Goal: Task Accomplishment & Management: Use online tool/utility

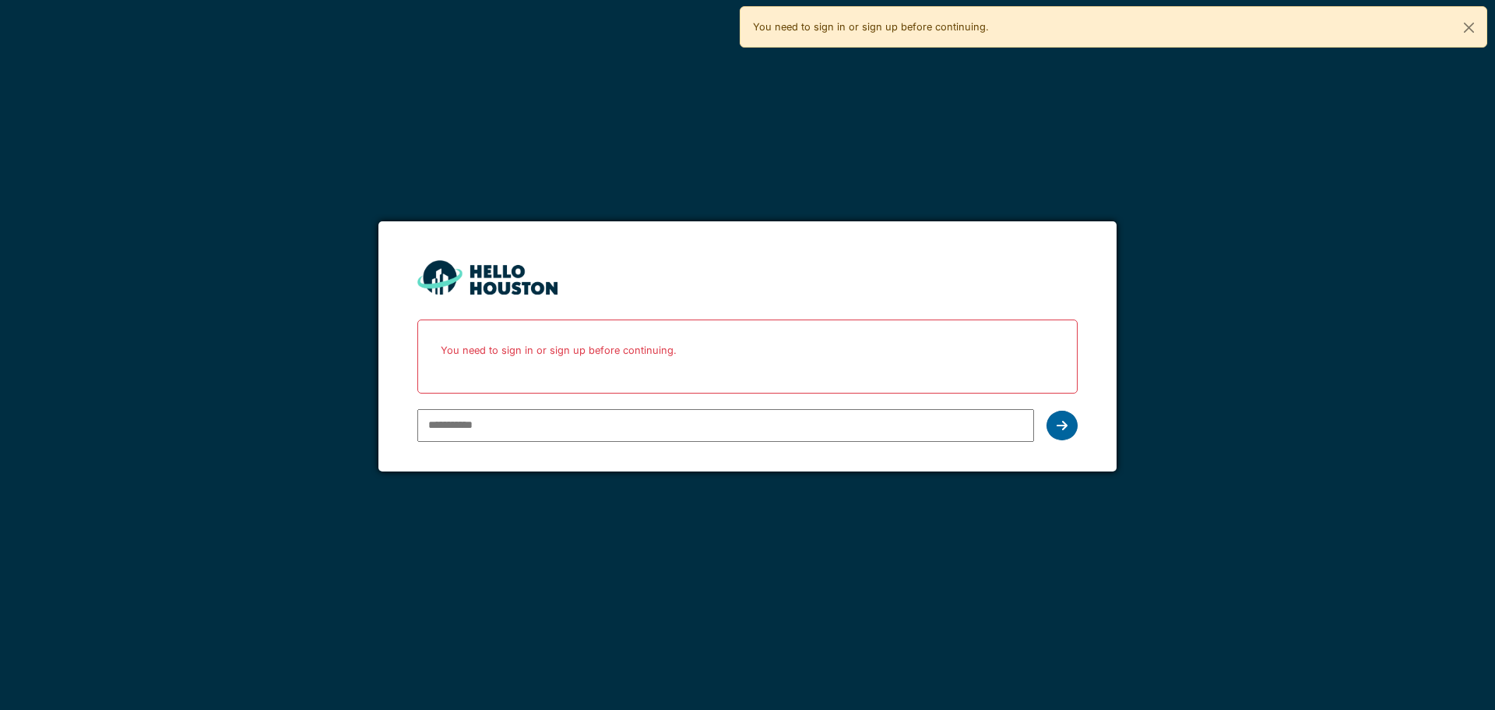
type input "**********"
click at [1059, 419] on icon at bounding box center [1062, 425] width 11 height 12
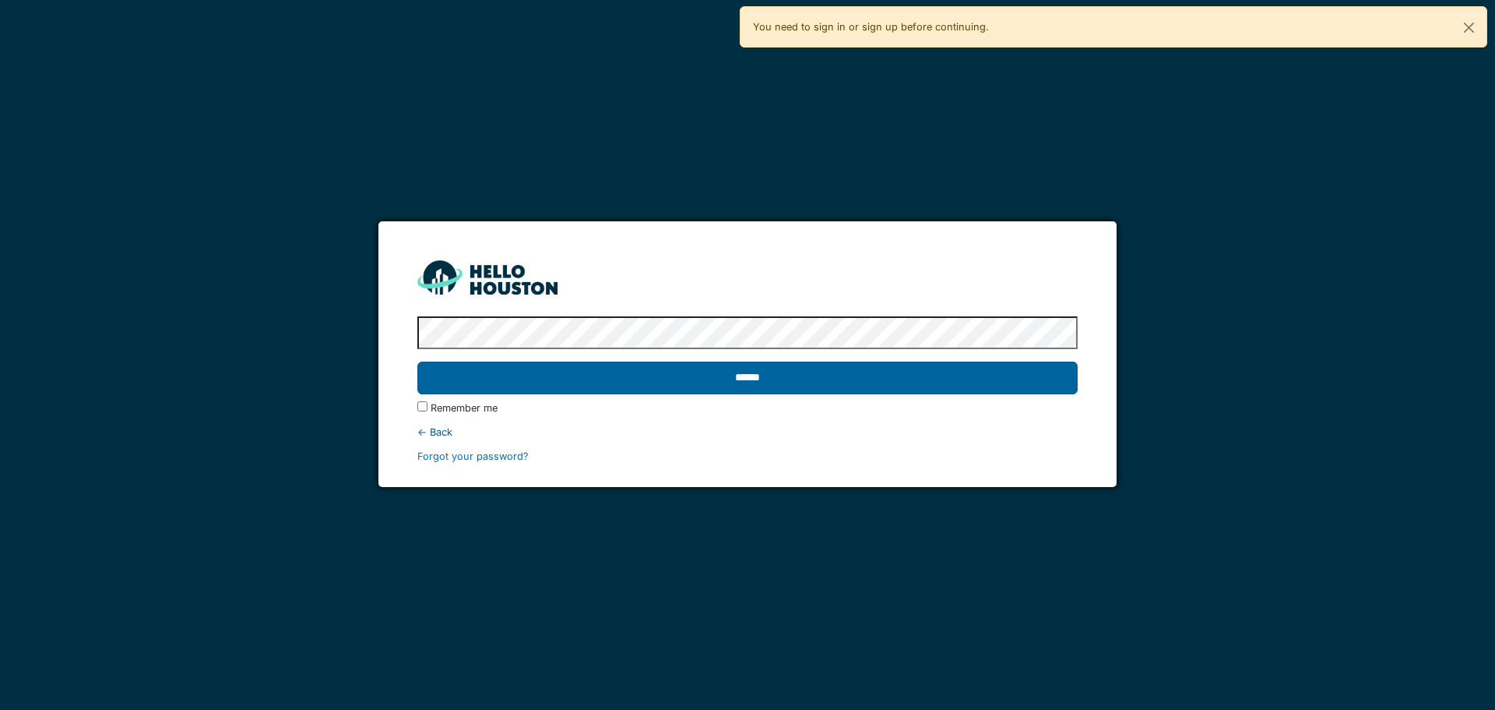
click at [781, 384] on input "******" at bounding box center [747, 377] width 660 height 33
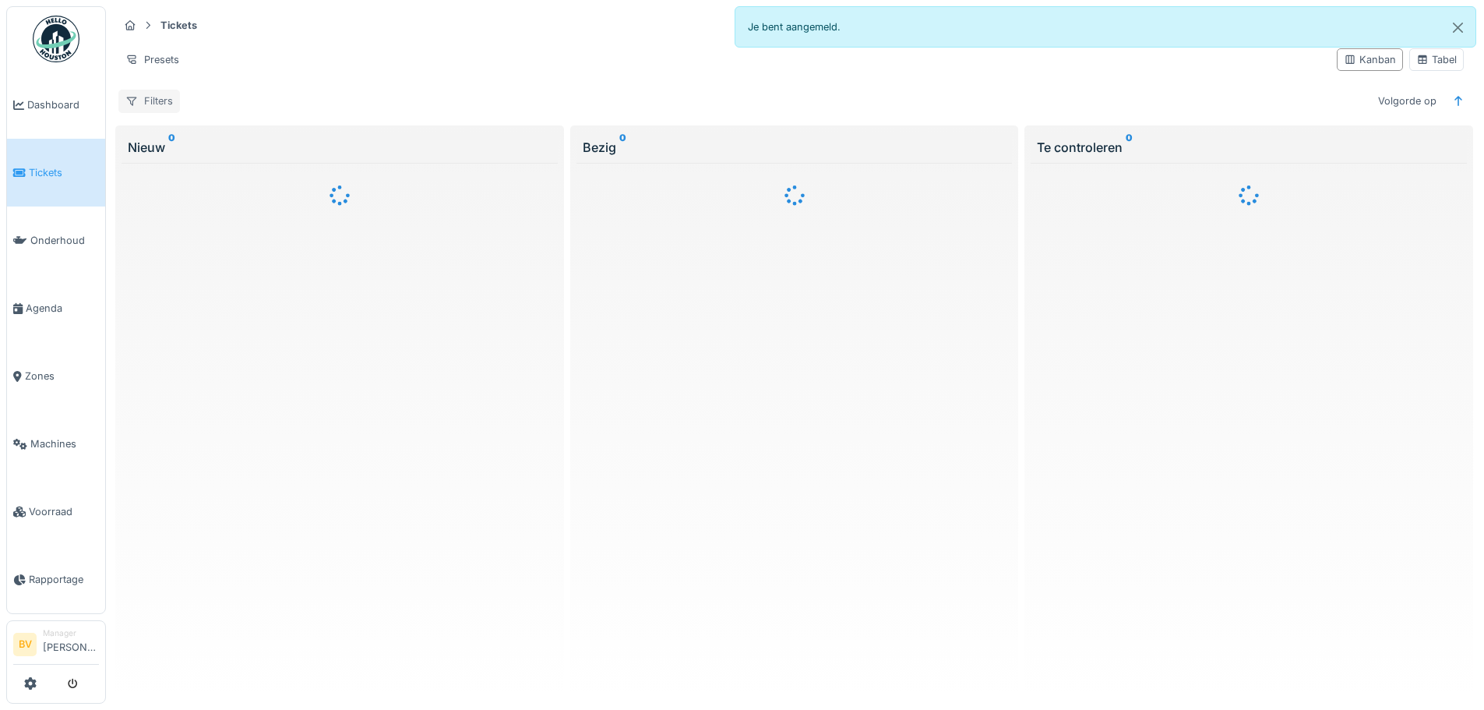
click at [149, 98] on div "Filters" at bounding box center [149, 101] width 62 height 23
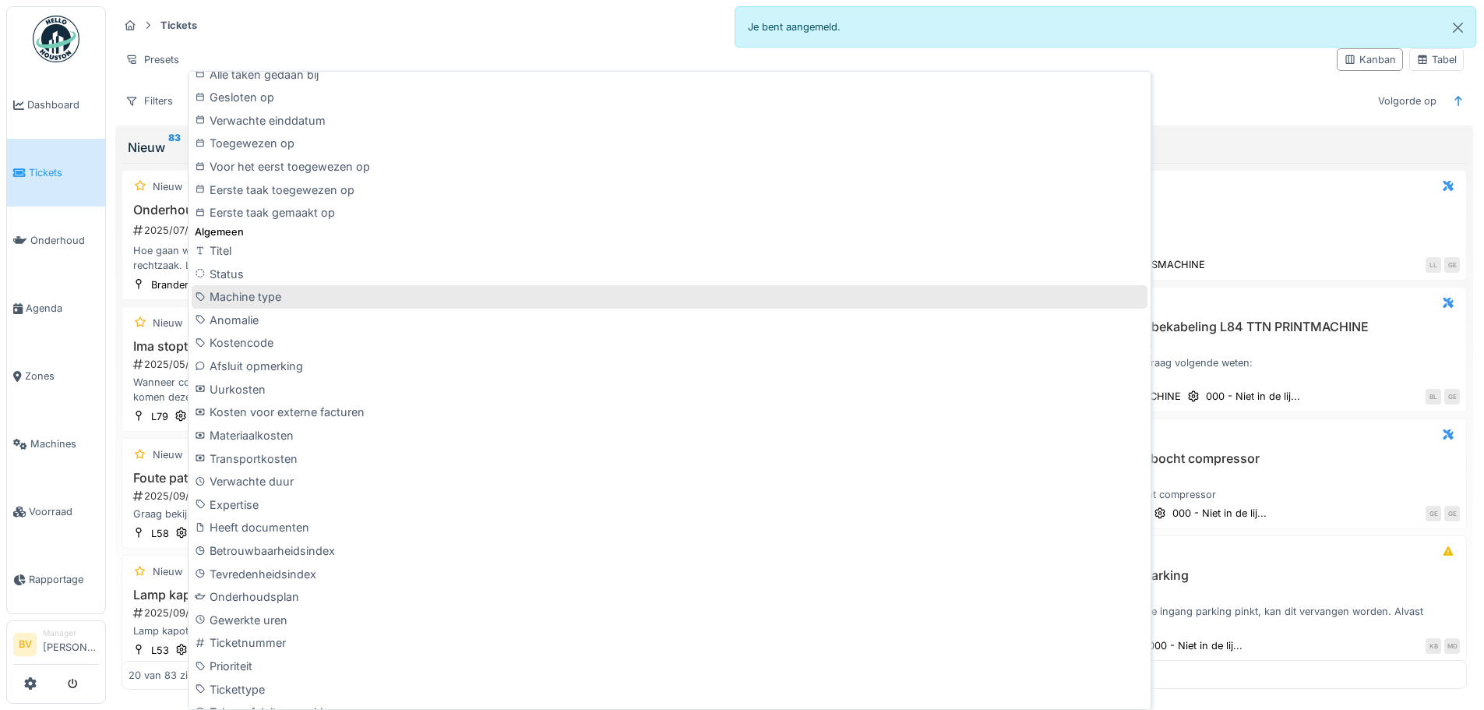
scroll to position [467, 0]
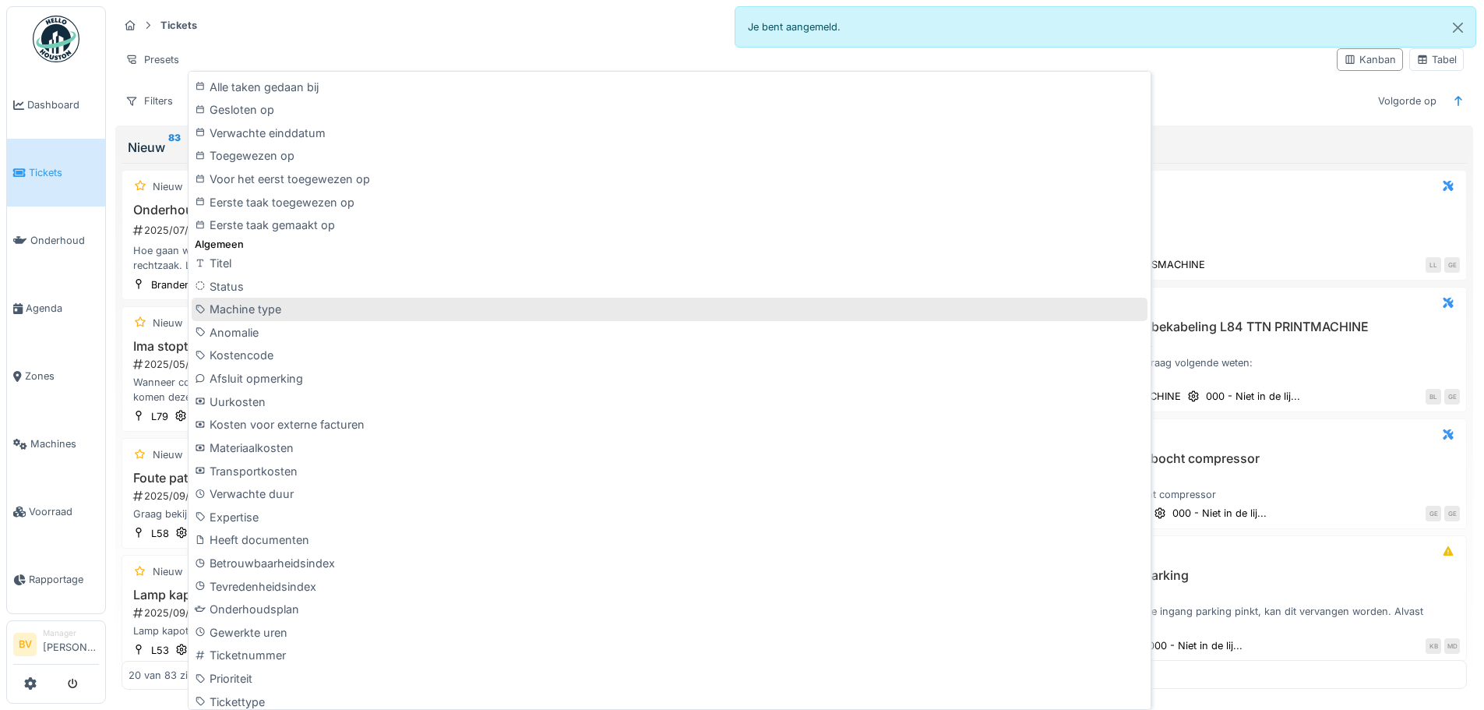
click at [319, 307] on div "Machine type" at bounding box center [670, 309] width 956 height 23
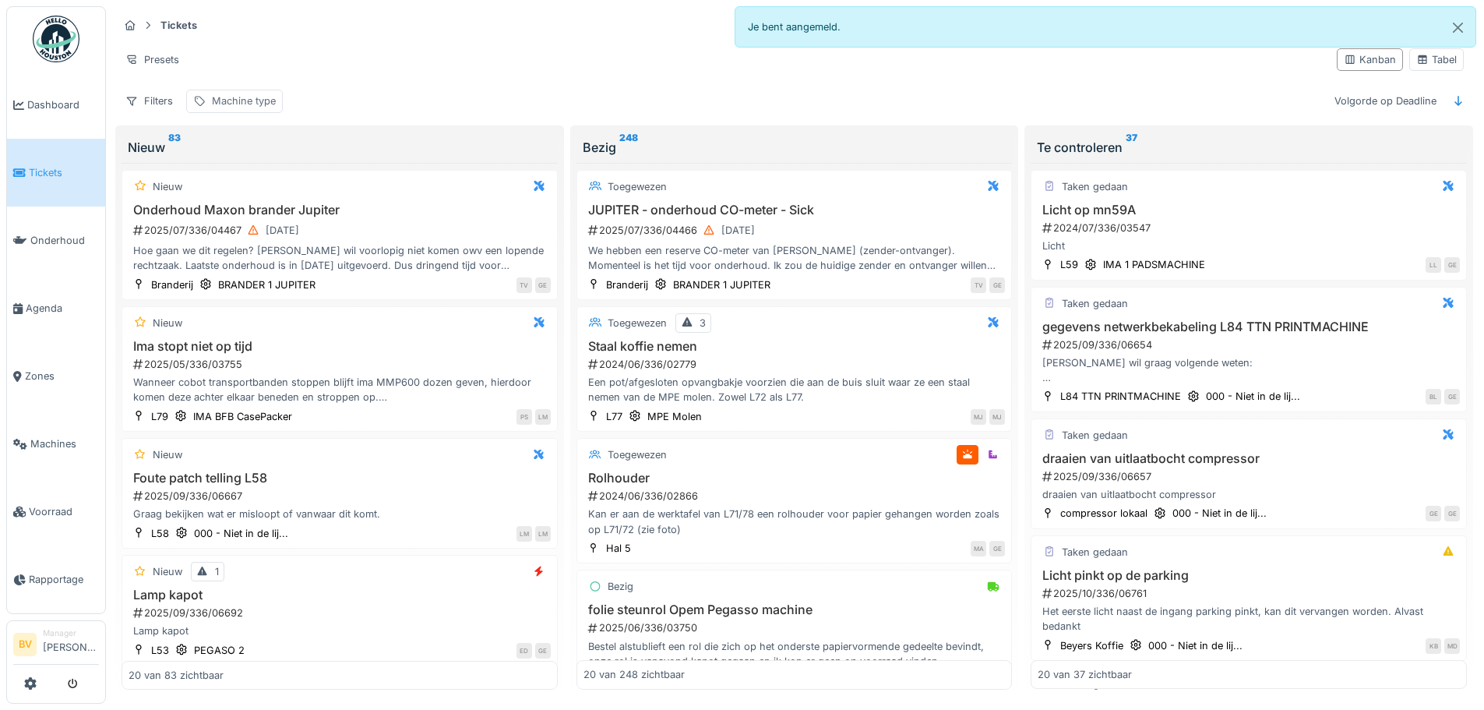
click at [224, 101] on div "Machine type" at bounding box center [244, 100] width 64 height 15
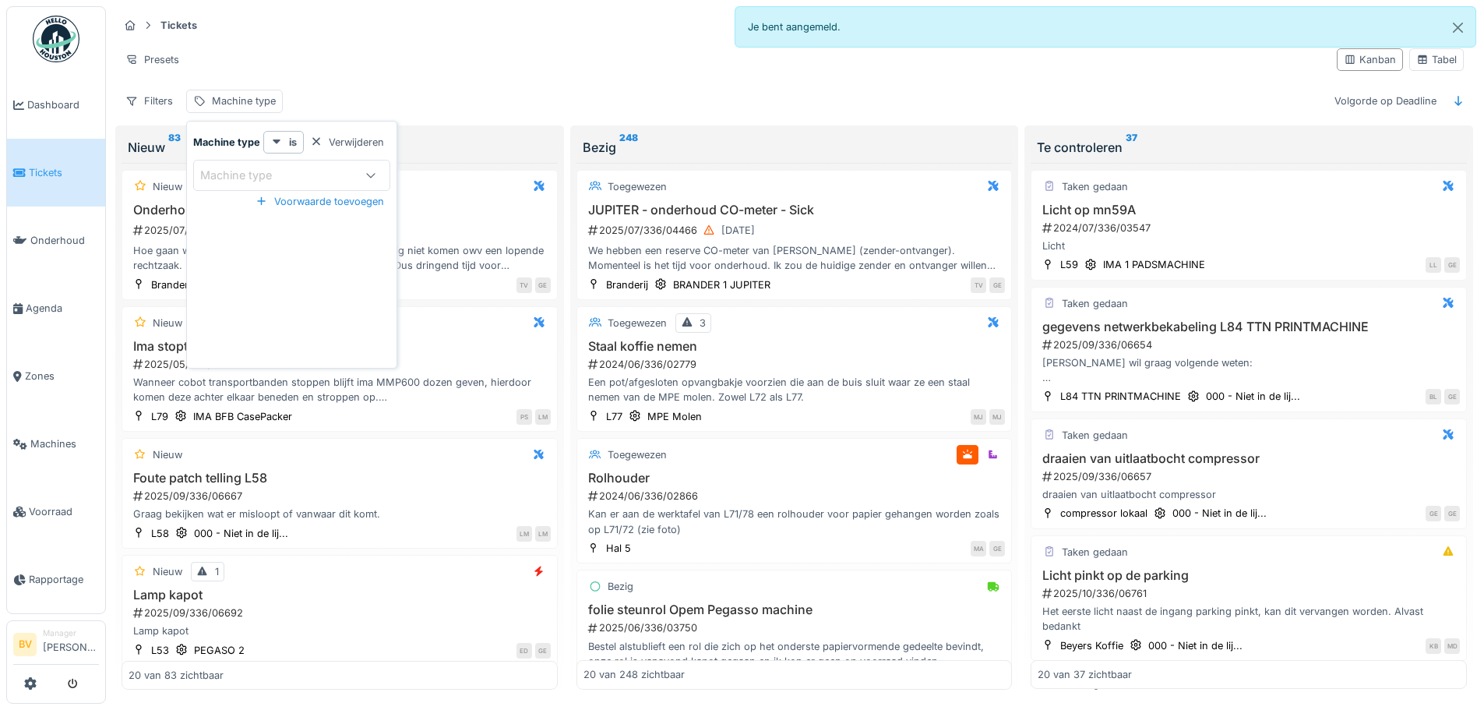
click at [368, 173] on icon at bounding box center [370, 175] width 12 height 10
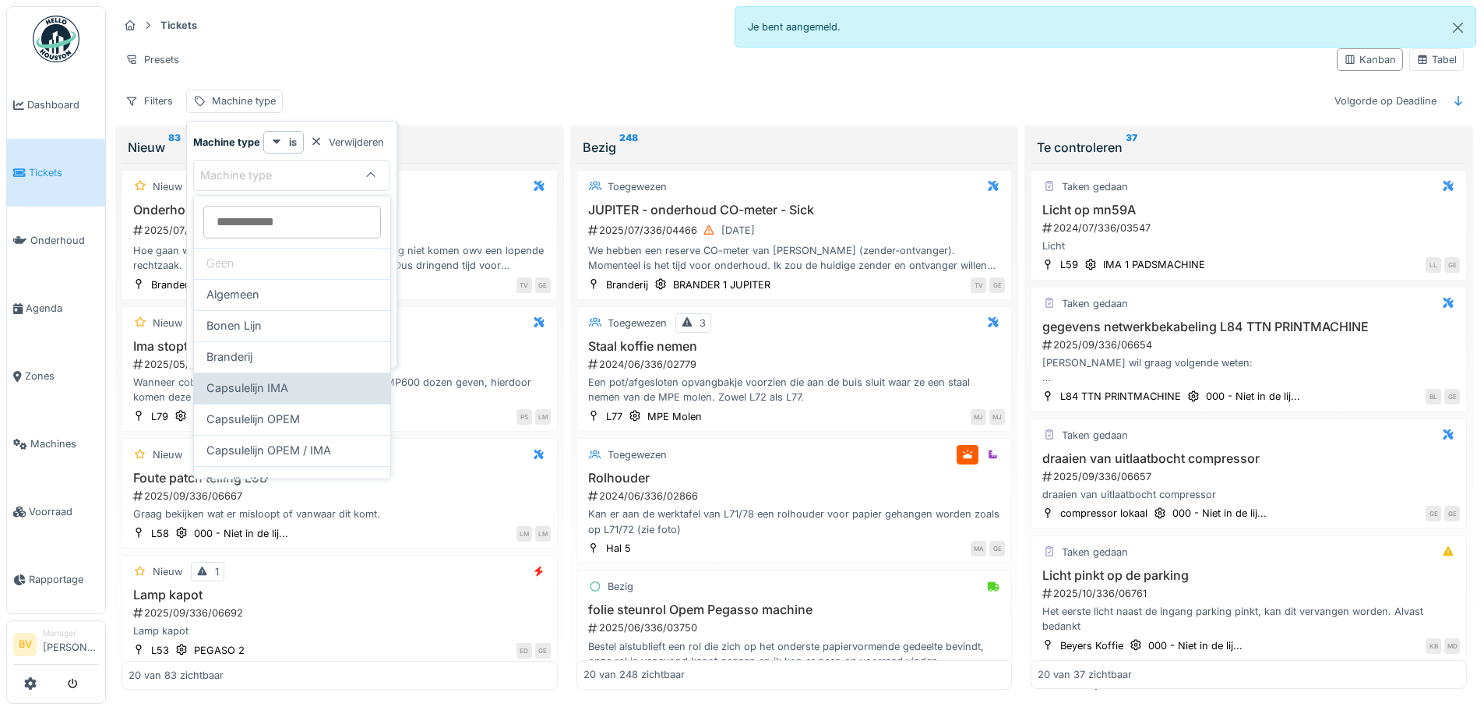
click at [342, 390] on div "Capsulelijn IMA" at bounding box center [291, 387] width 171 height 17
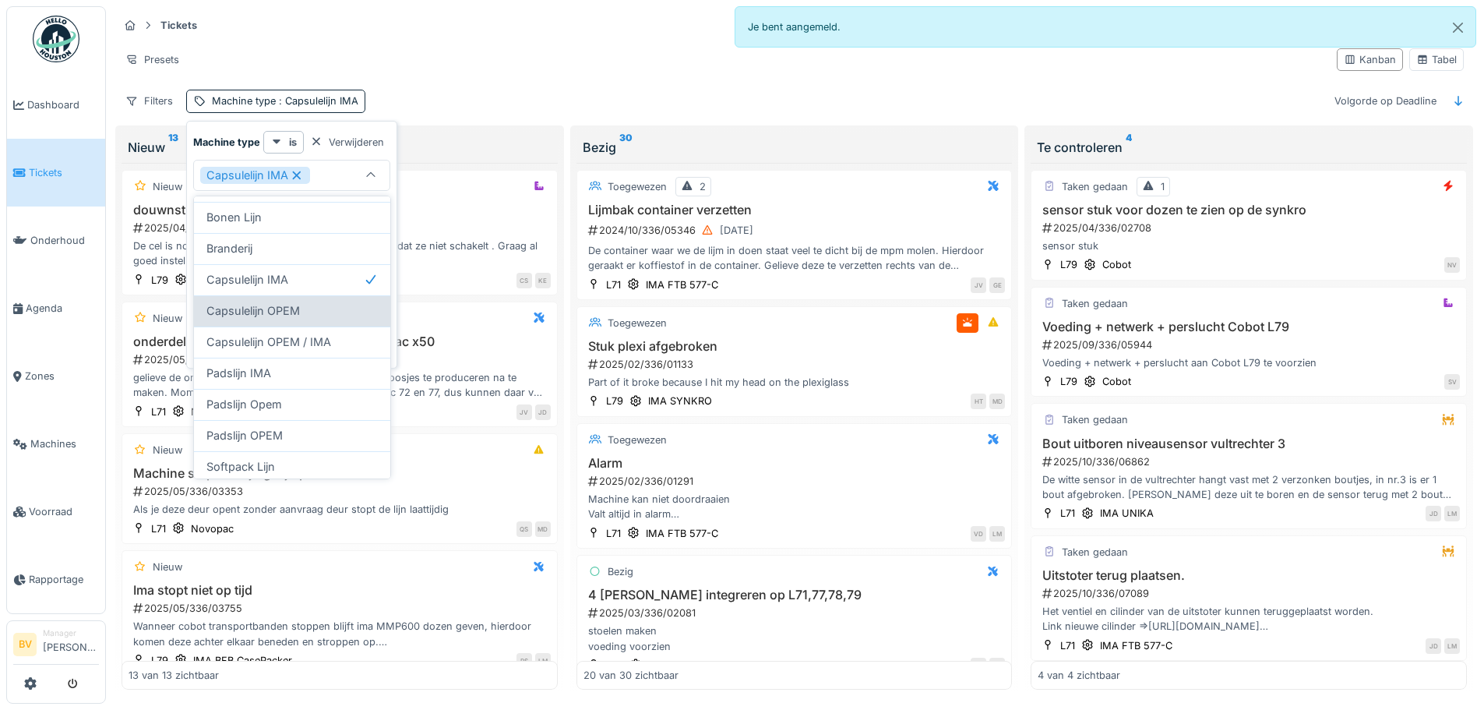
scroll to position [156, 0]
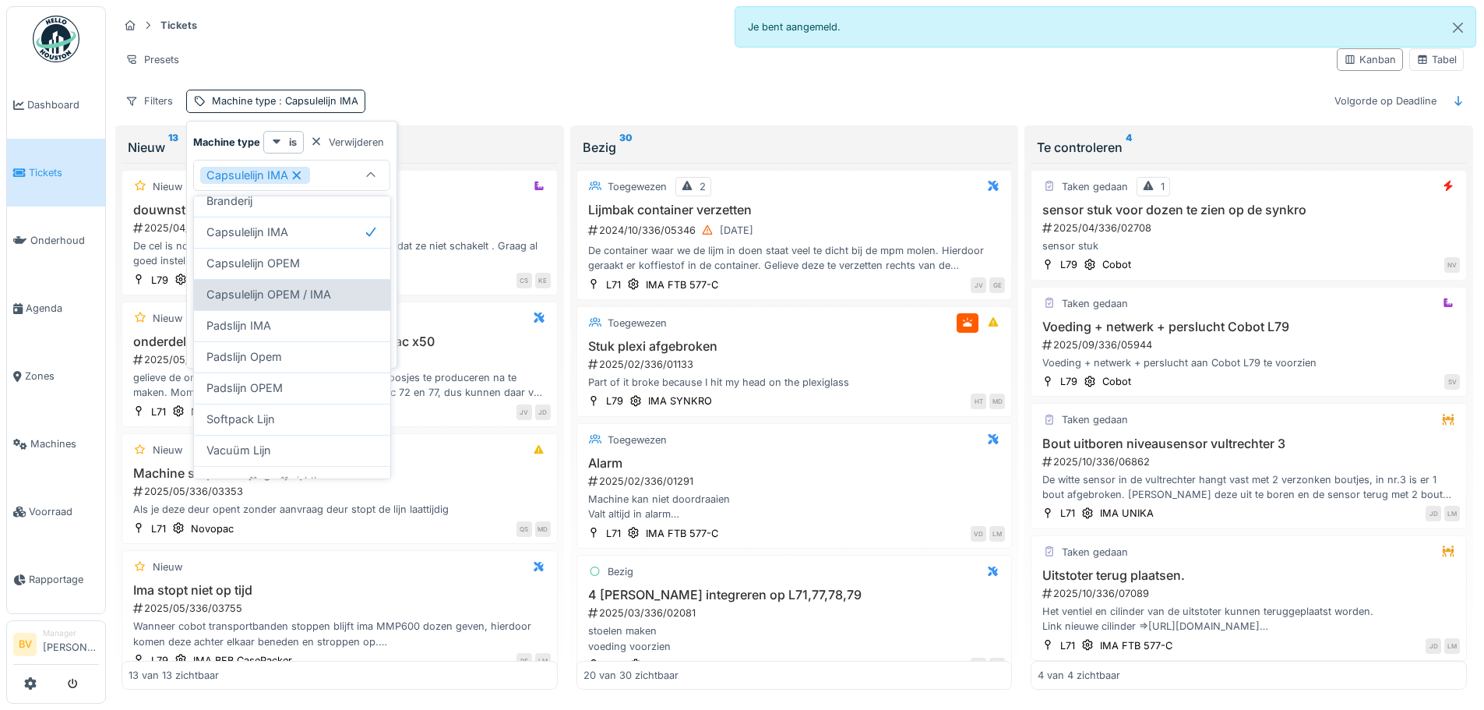
click at [326, 295] on span "Capsulelijn OPEM / IMA" at bounding box center [268, 294] width 125 height 17
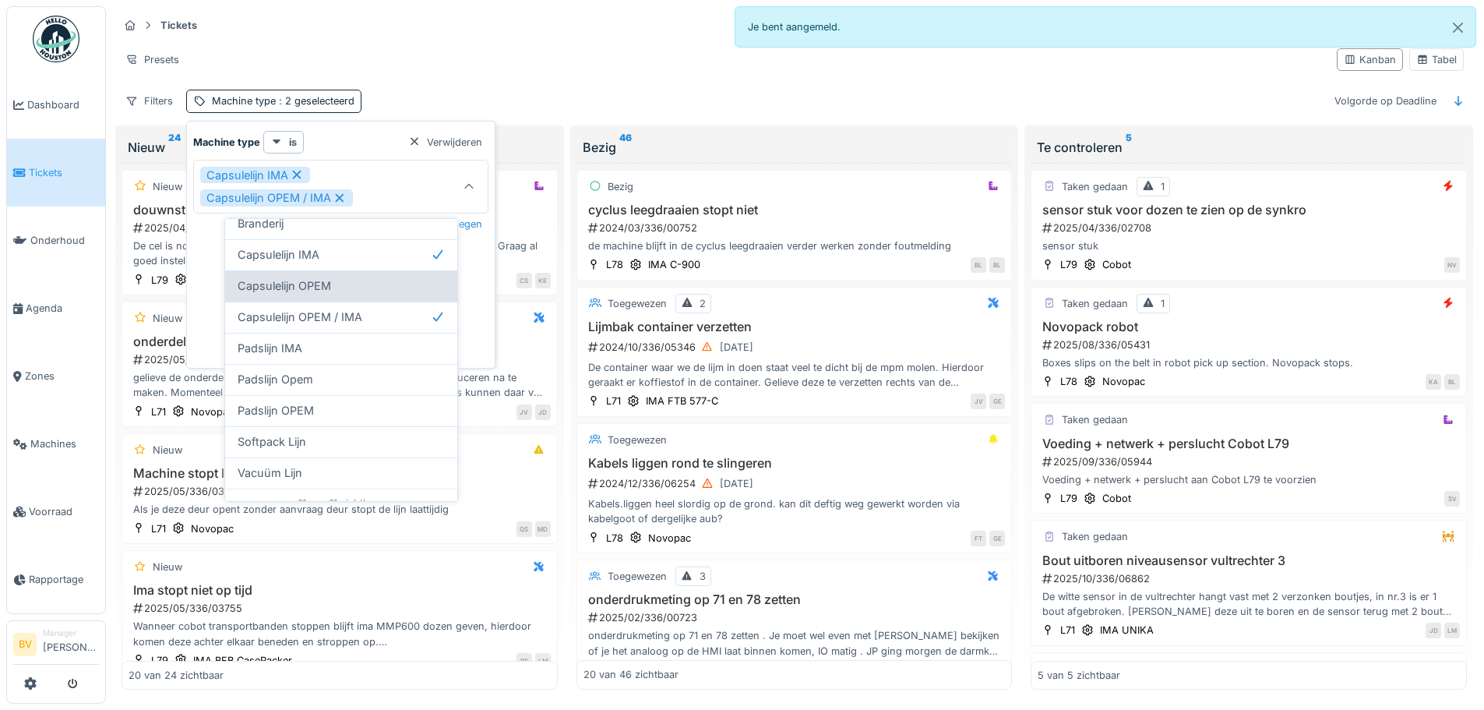
click at [382, 281] on div "Capsulelijn OPEM" at bounding box center [341, 285] width 207 height 17
type input "**********"
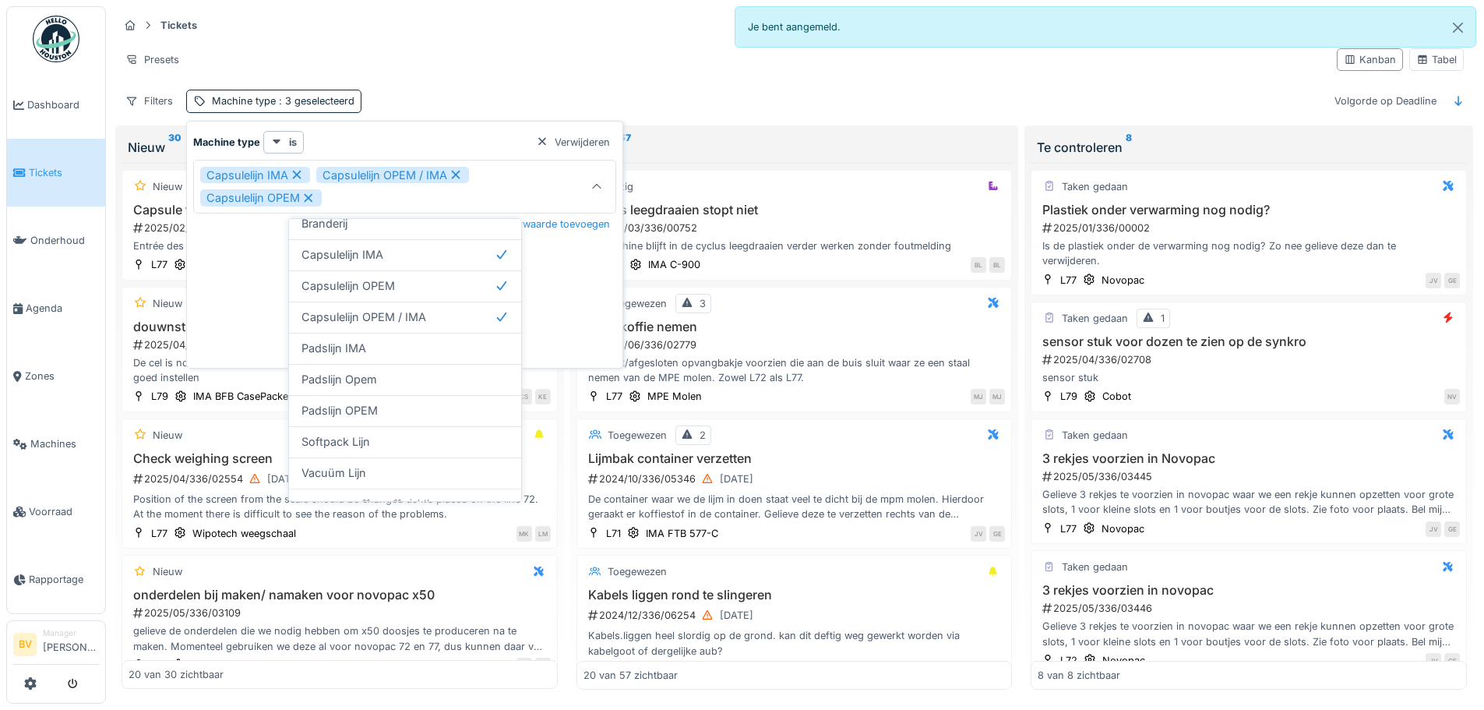
click at [782, 89] on div "Tickets Taken Ticket aanmaken Presets Kanban Tabel Filters Machine type : 3 ges…" at bounding box center [794, 62] width 1364 height 113
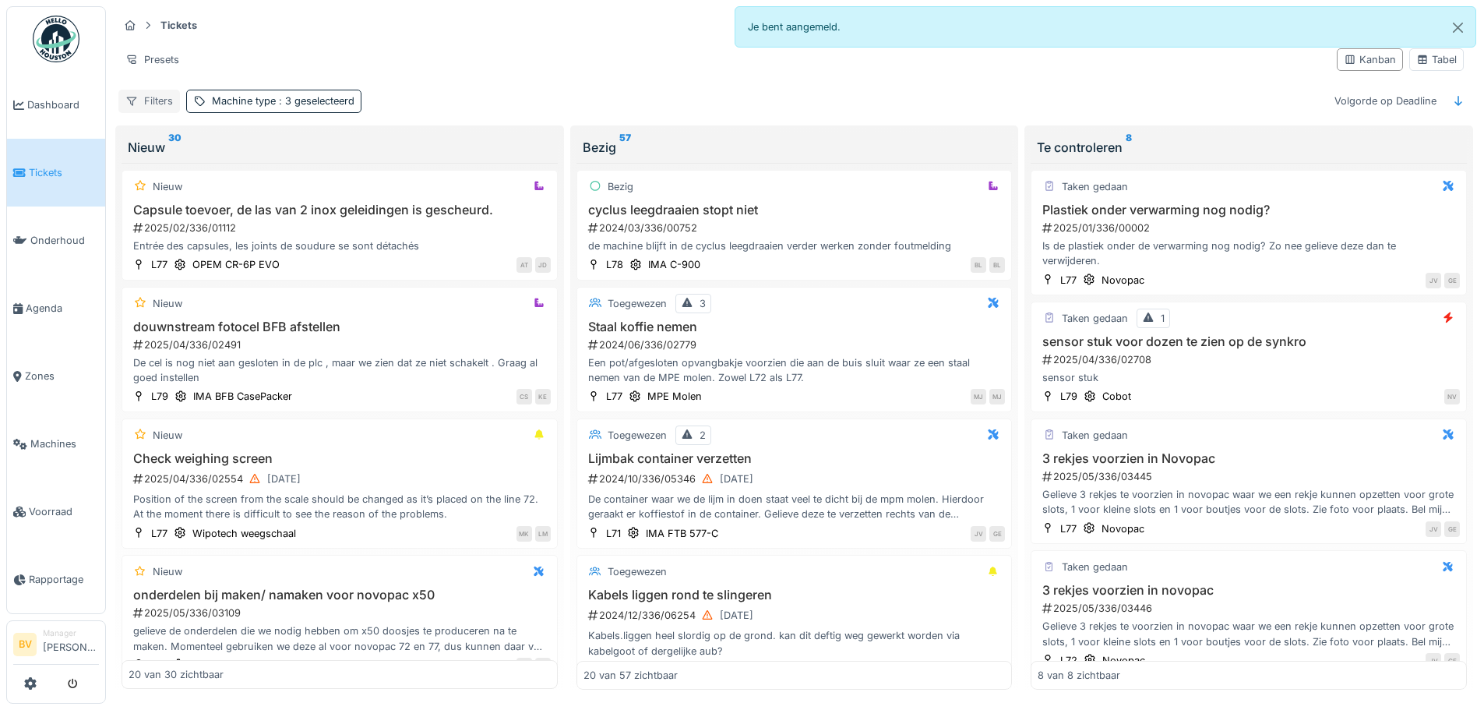
click at [153, 102] on div "Filters" at bounding box center [149, 101] width 62 height 23
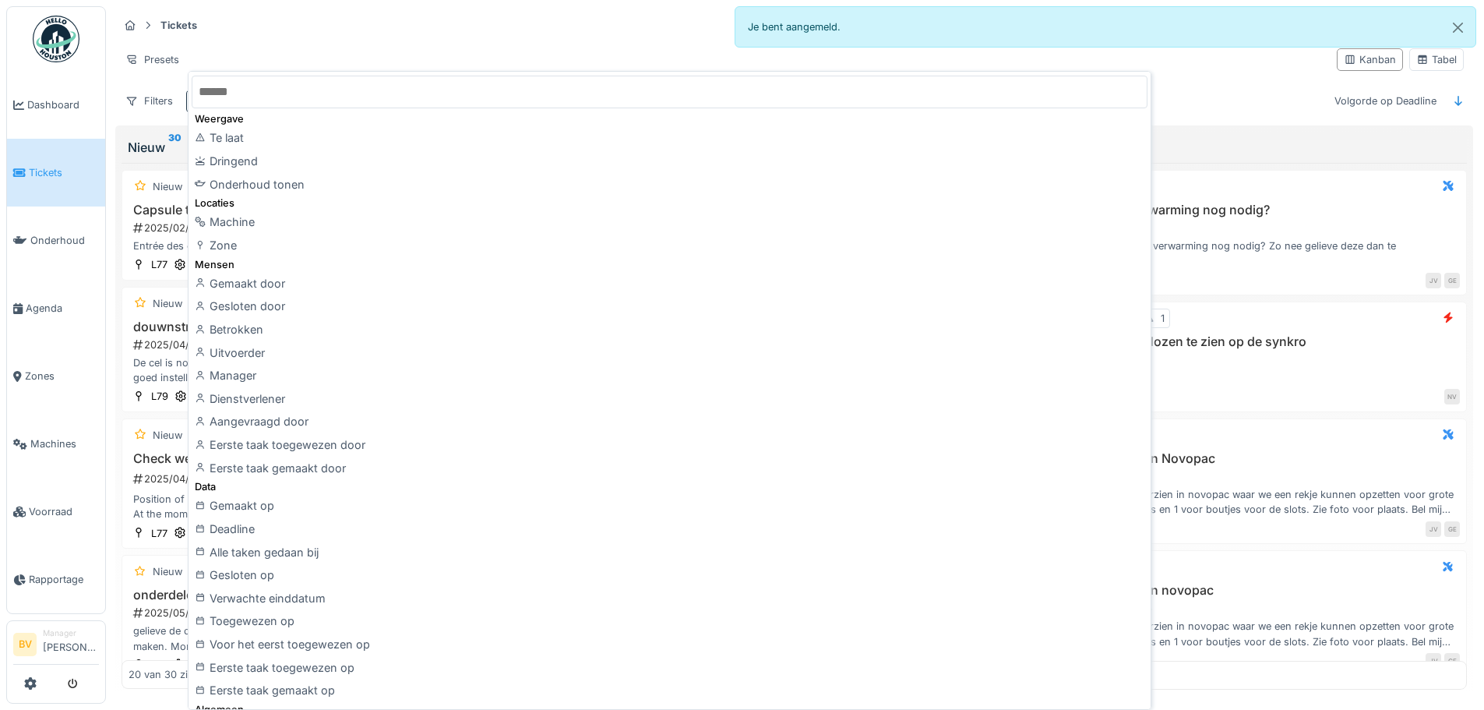
scroll to position [0, 0]
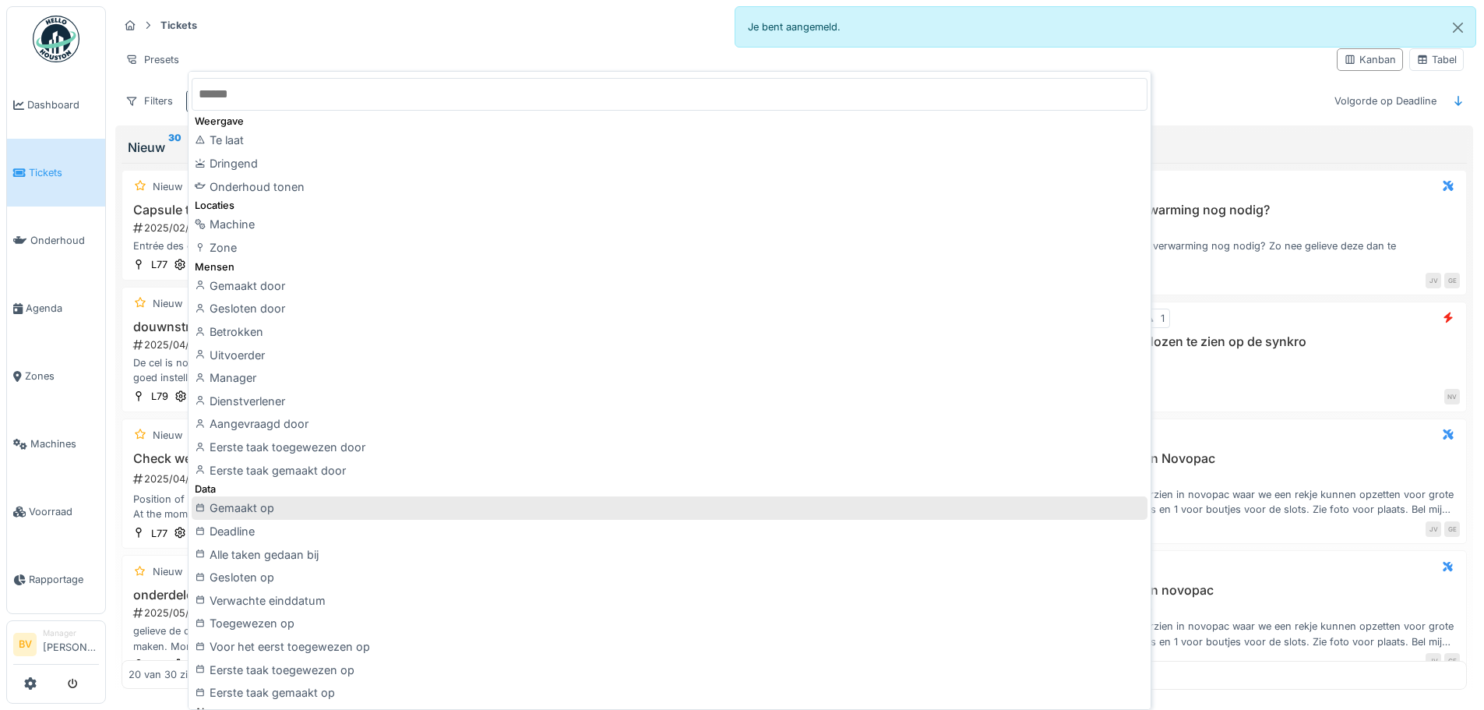
click at [246, 506] on div "Gemaakt op" at bounding box center [670, 507] width 956 height 23
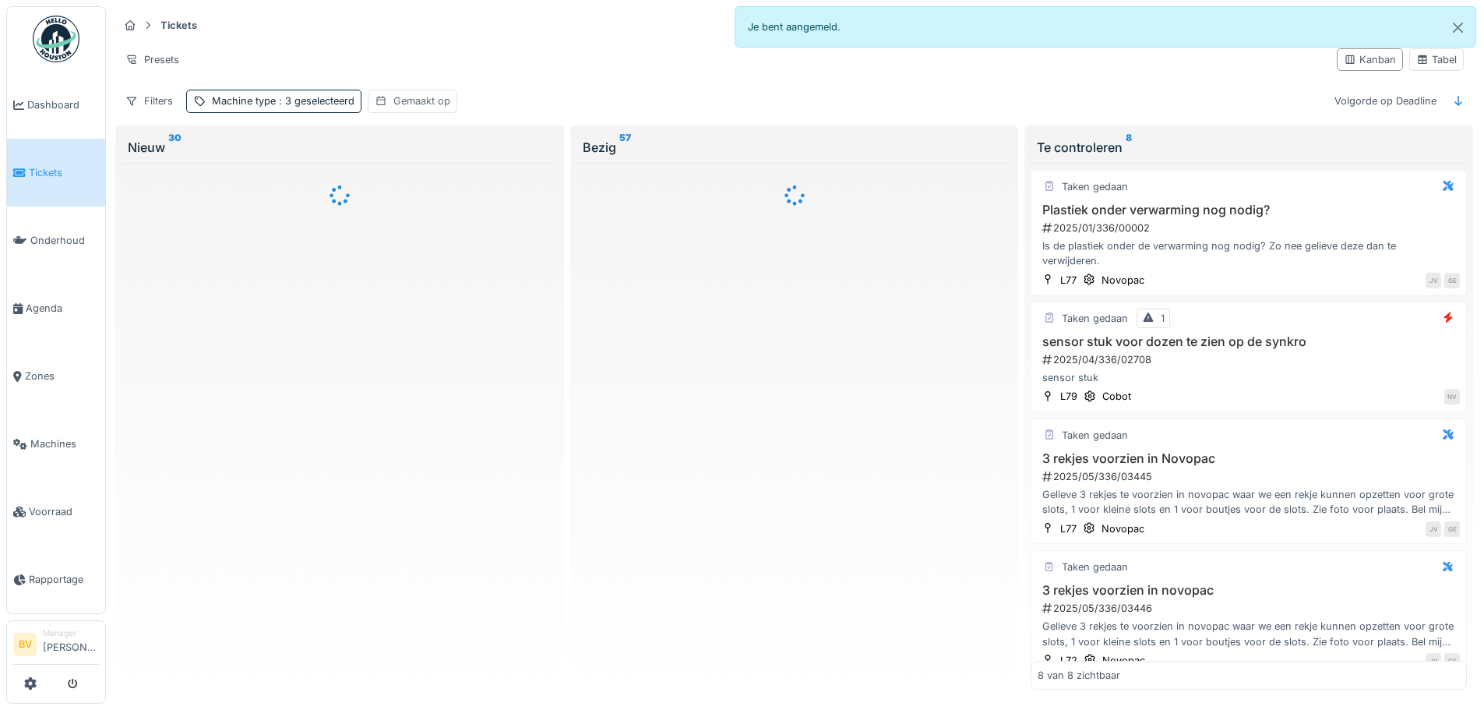
click at [432, 102] on div "Gemaakt op" at bounding box center [421, 100] width 57 height 15
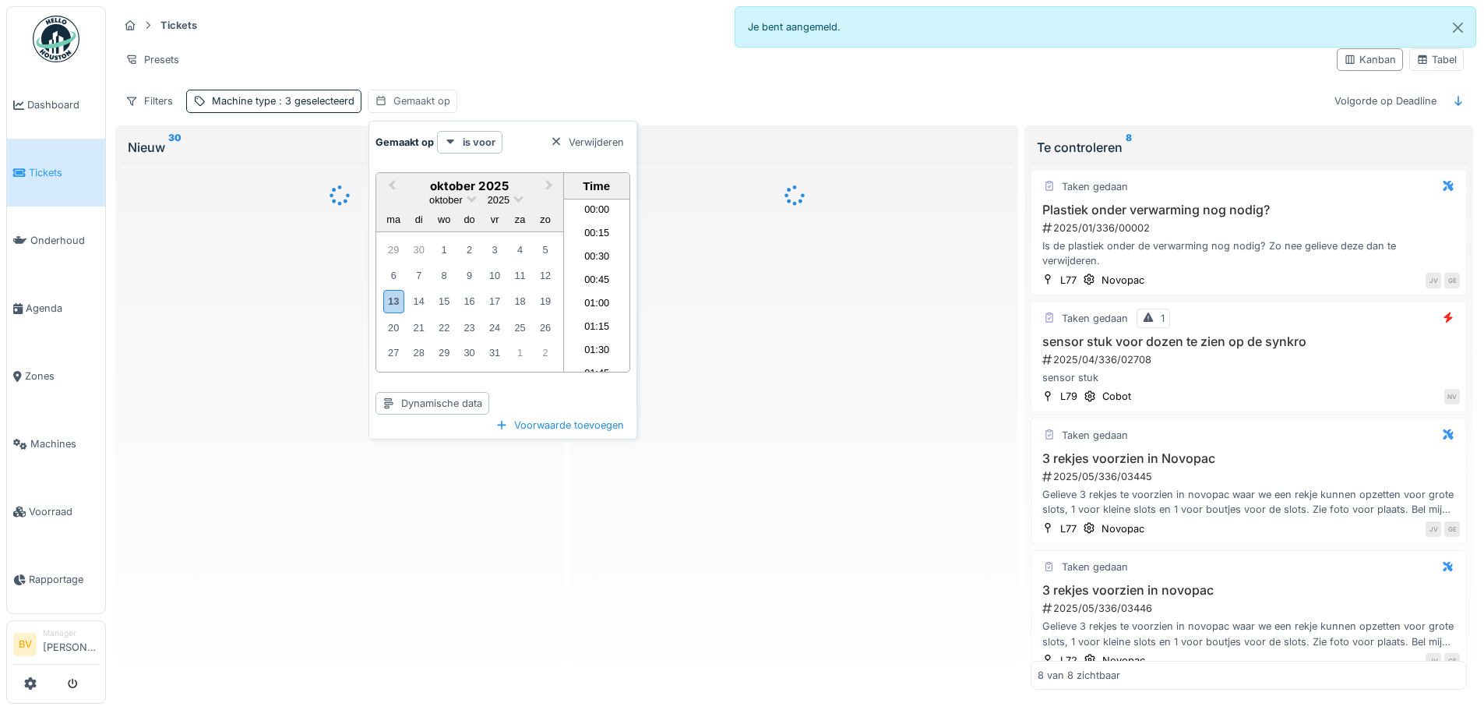
scroll to position [1491, 0]
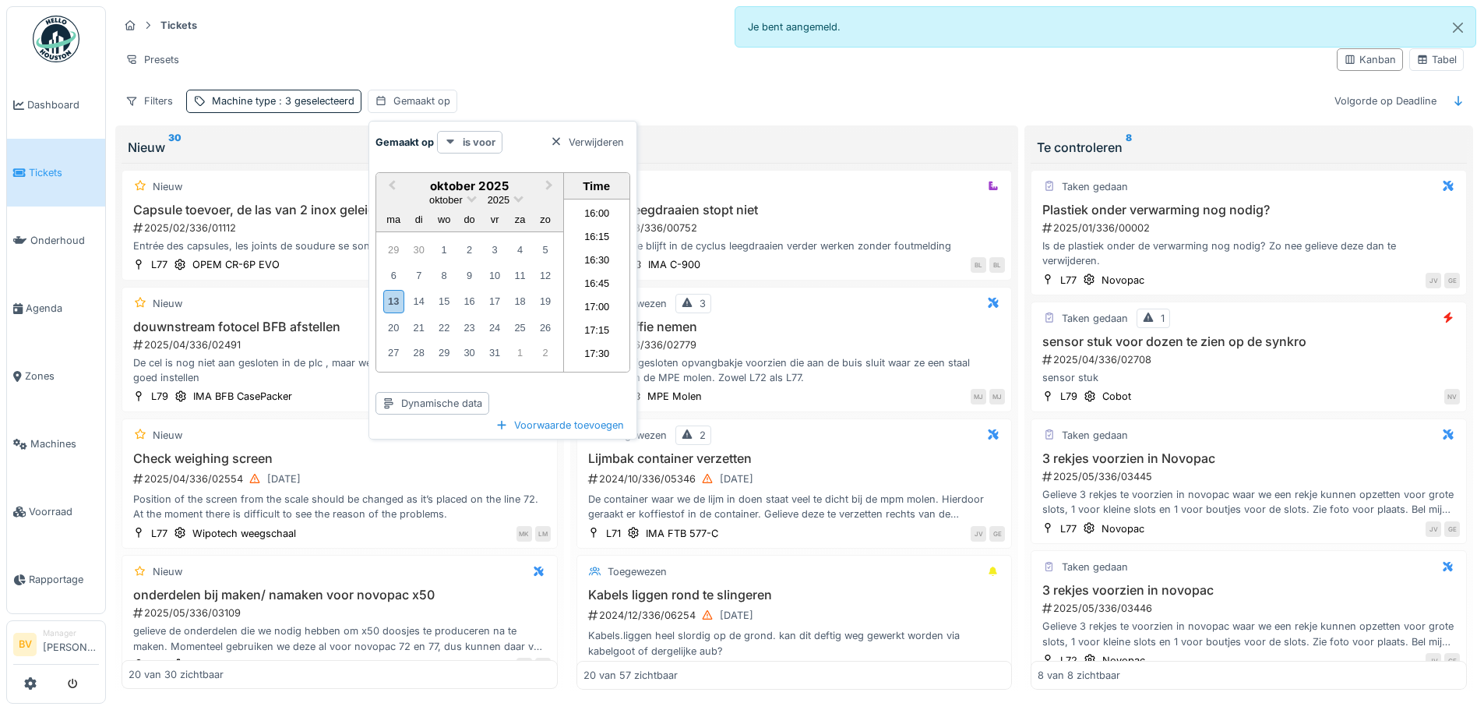
click at [445, 141] on icon at bounding box center [450, 141] width 12 height 10
click at [465, 273] on div "is na" at bounding box center [485, 268] width 91 height 23
click at [392, 186] on span "Previous Month" at bounding box center [392, 186] width 0 height 18
click at [389, 325] on div "18" at bounding box center [393, 325] width 21 height 21
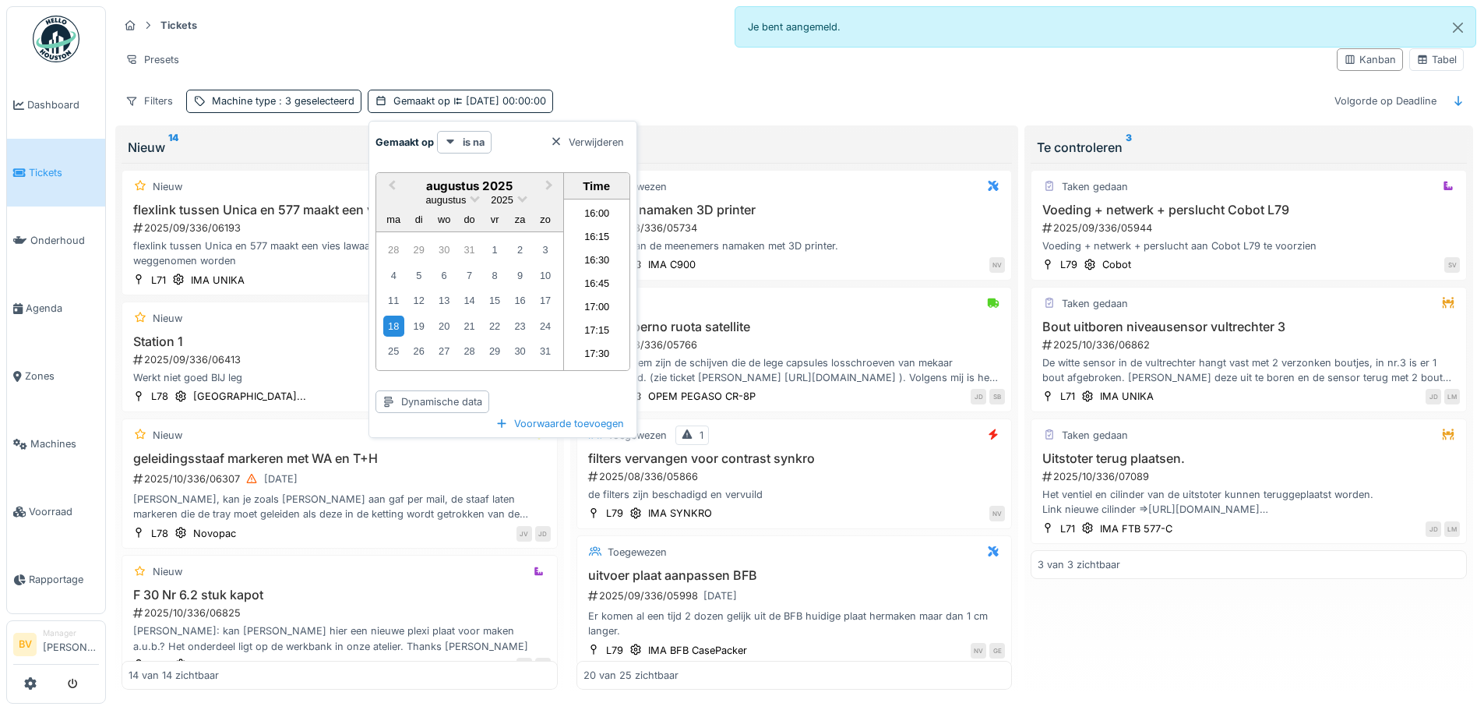
click at [760, 103] on div "Filters Machine type : 3 geselecteerd Gemaakt op [DATE] 00:00:00 Volgorde op De…" at bounding box center [793, 101] width 1351 height 23
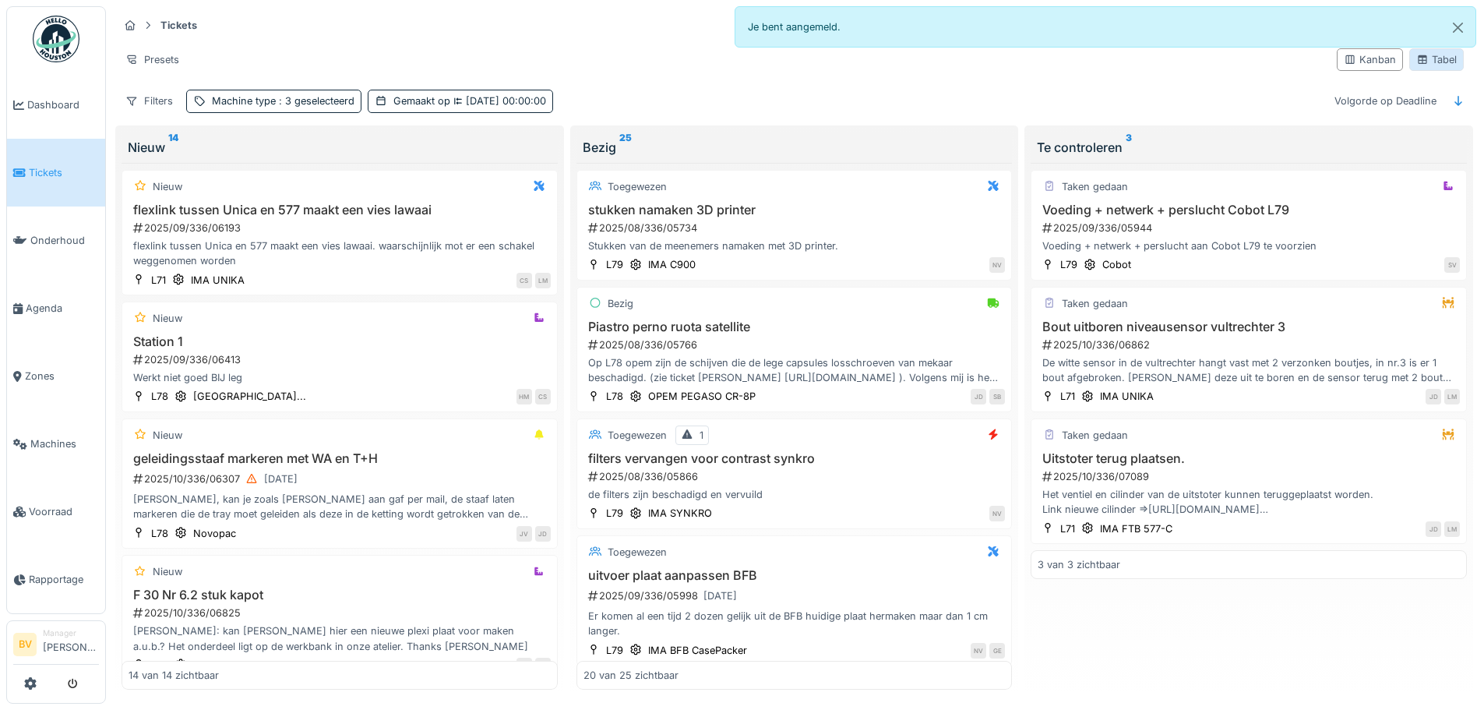
click at [1423, 55] on div "Tabel" at bounding box center [1436, 59] width 40 height 15
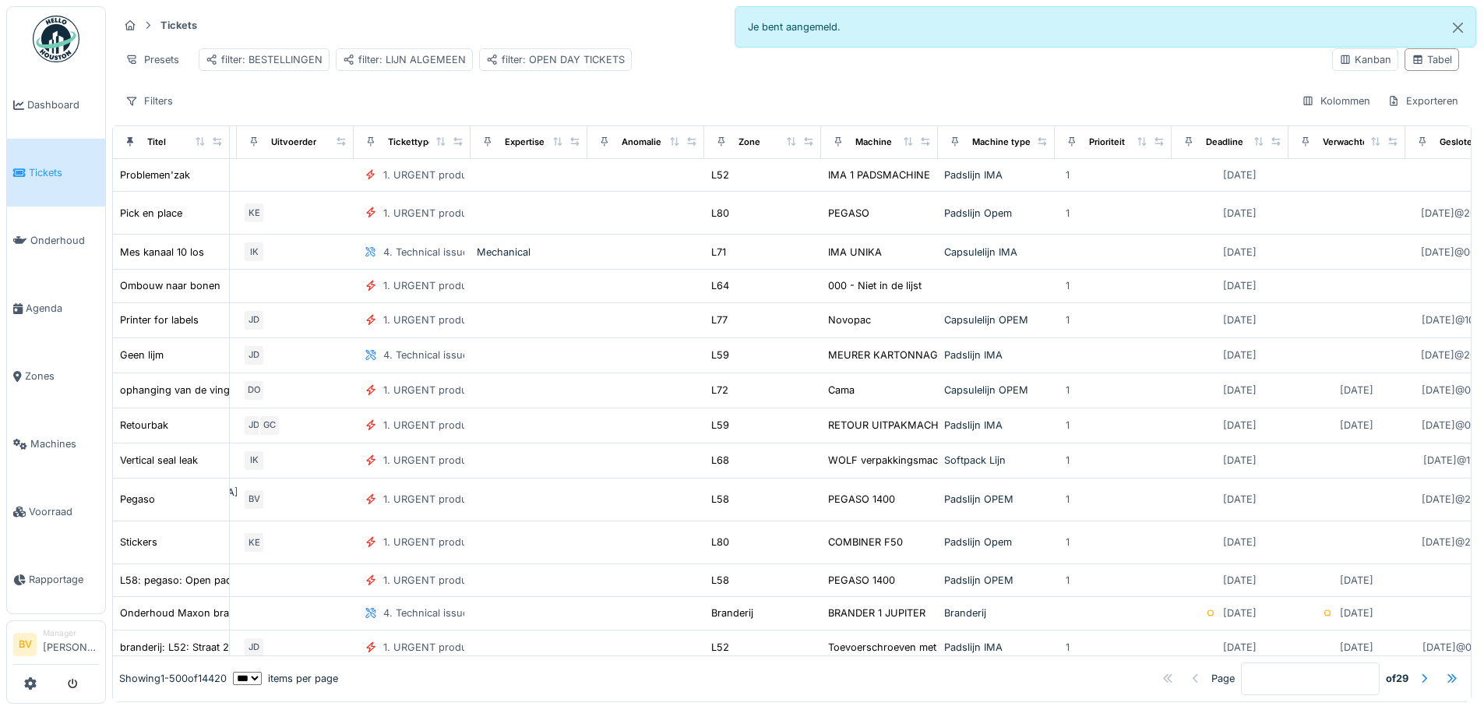
scroll to position [0, 742]
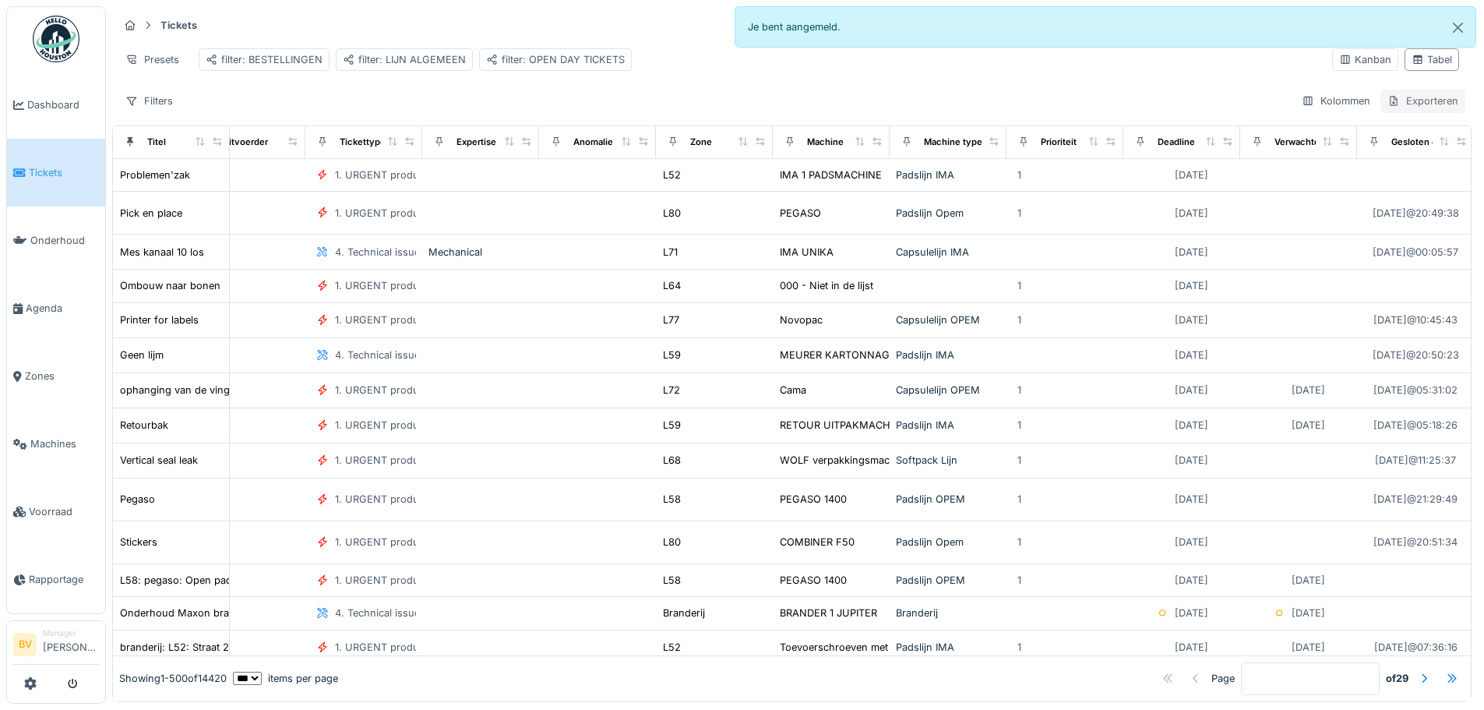
click at [1391, 110] on div "Exporteren" at bounding box center [1422, 101] width 85 height 23
click at [1361, 152] on div "Exporteer naar Excel" at bounding box center [1360, 147] width 130 height 23
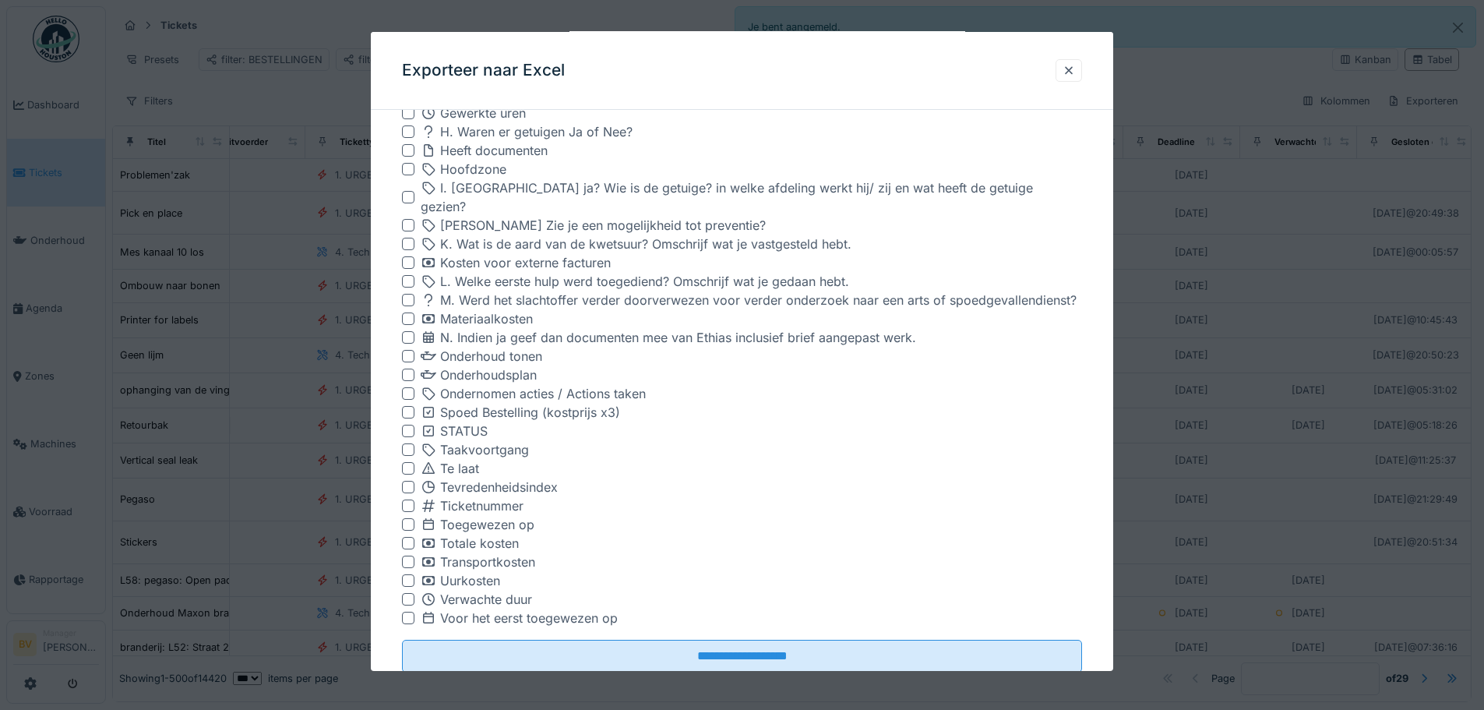
scroll to position [941, 0]
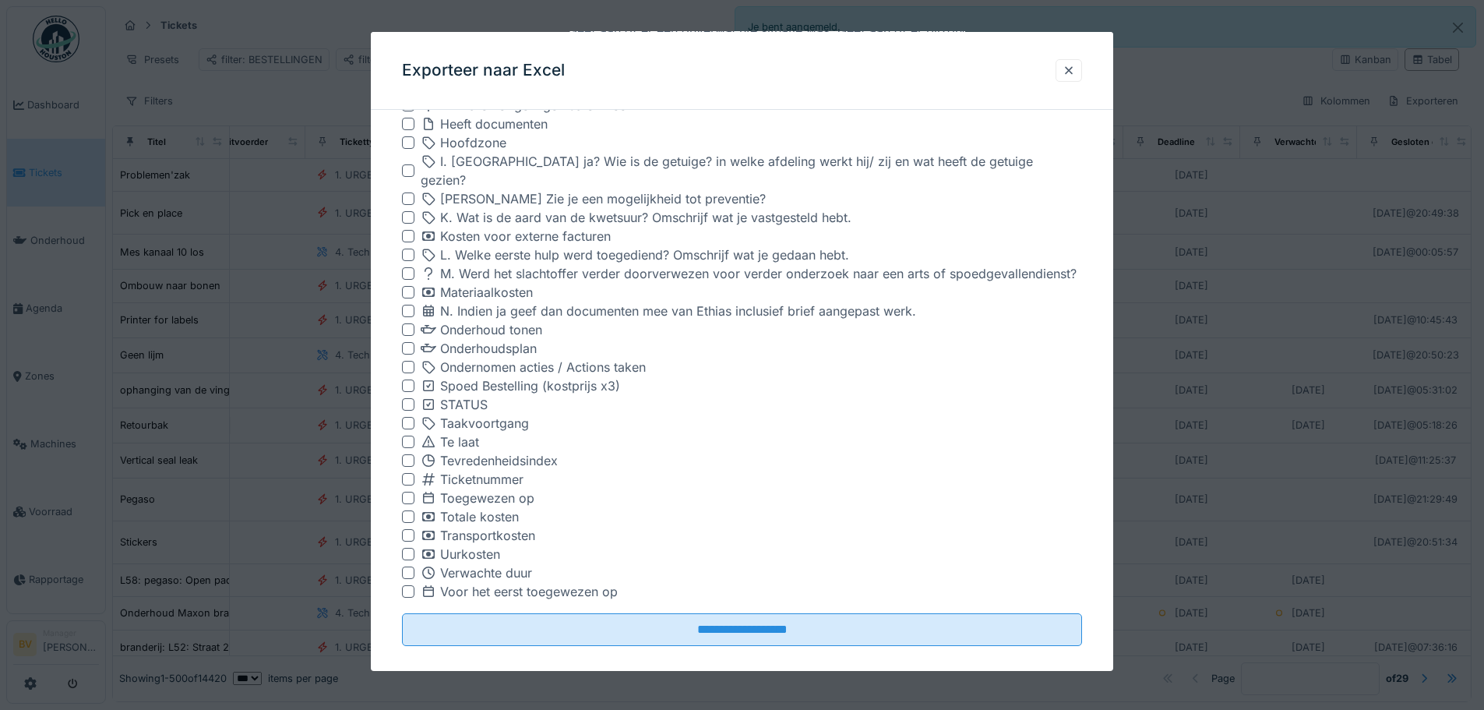
drag, startPoint x: 747, startPoint y: 391, endPoint x: 756, endPoint y: 403, distance: 15.6
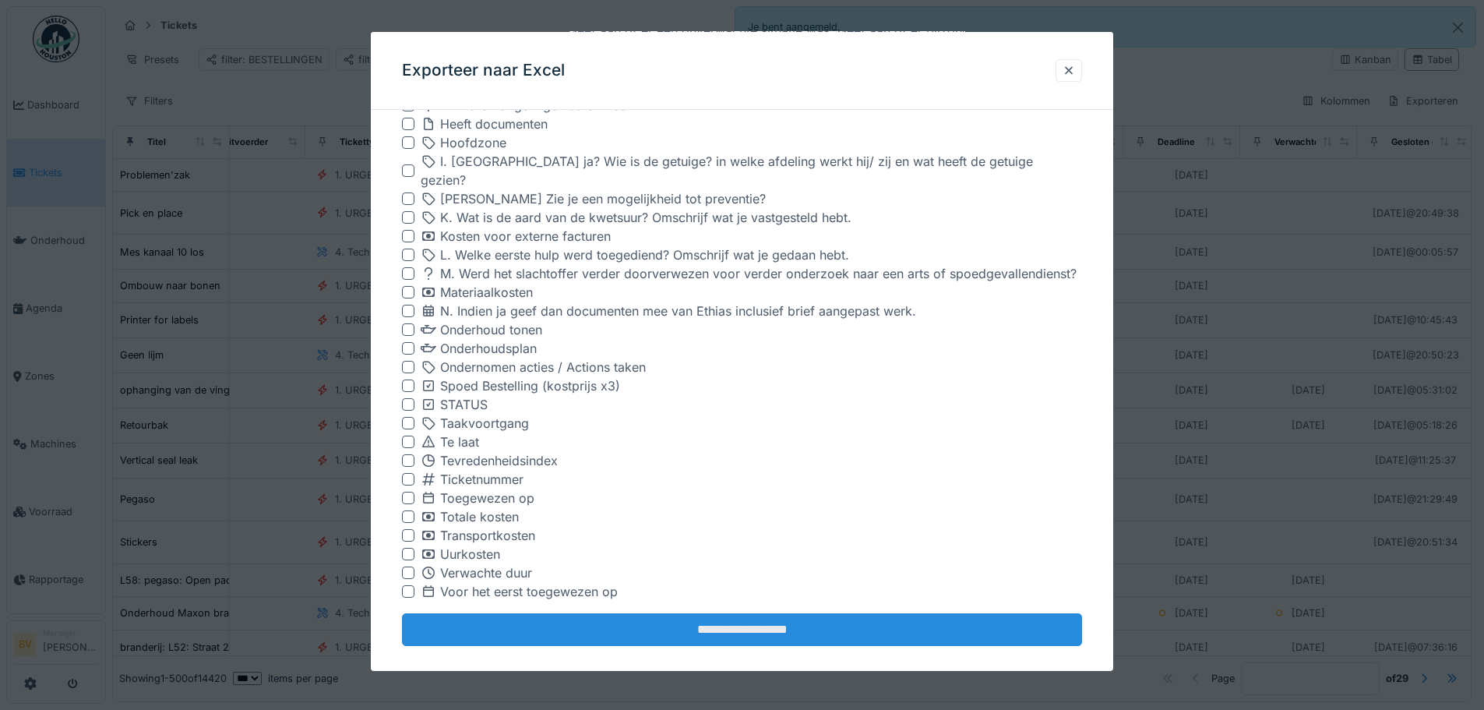
click at [748, 616] on input "**********" at bounding box center [742, 629] width 680 height 33
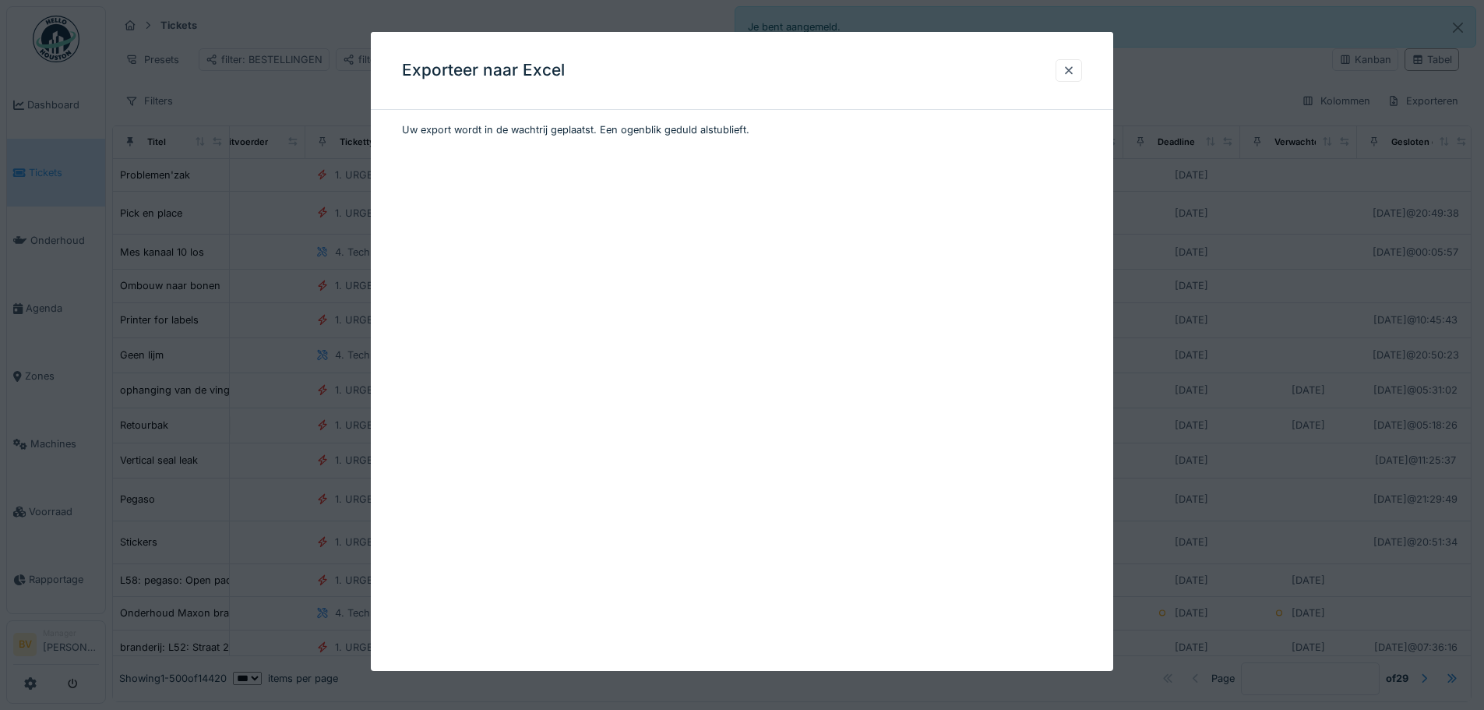
drag, startPoint x: 710, startPoint y: 591, endPoint x: 720, endPoint y: 593, distance: 10.4
click at [715, 593] on div "Exporteer naar Excel Uw export wordt in de wachtrij geplaatst. Een ogenblik ged…" at bounding box center [742, 351] width 742 height 639
